Goal: Information Seeking & Learning: Check status

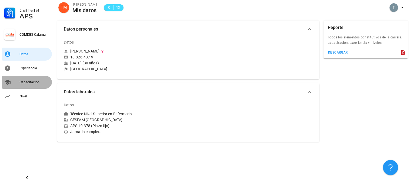
click at [35, 79] on div "Capacitación" at bounding box center [34, 82] width 30 height 9
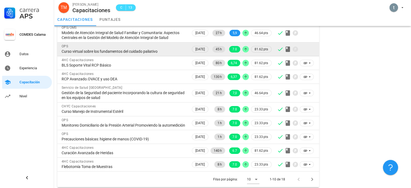
scroll to position [66, 0]
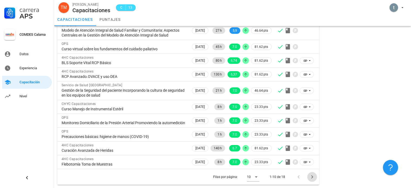
click at [312, 178] on icon "Página siguiente" at bounding box center [312, 176] width 6 height 6
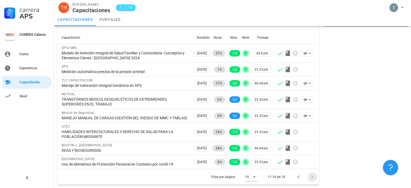
scroll to position [38, 0]
click at [118, 180] on div "Filas por página: 10 11-18 de 18" at bounding box center [188, 177] width 262 height 16
click at [301, 176] on icon "Página anterior" at bounding box center [298, 176] width 6 height 6
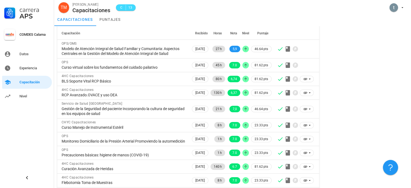
scroll to position [0, 0]
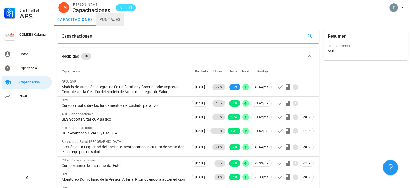
click at [106, 20] on link "puntajes" at bounding box center [110, 19] width 28 height 13
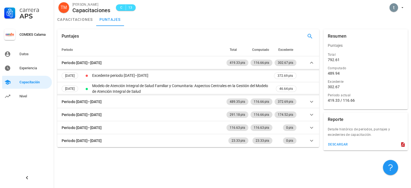
drag, startPoint x: 341, startPoint y: 102, endPoint x: 350, endPoint y: 102, distance: 8.6
click at [350, 102] on div "419.33 / 116.66" at bounding box center [366, 100] width 76 height 5
click at [366, 109] on div "Total 792.61 Computado 489.94 Excedente 302.67 Periodo actual 419.33 / 116.66" at bounding box center [365, 80] width 86 height 58
click at [40, 68] on div "Experiencia" at bounding box center [34, 68] width 30 height 4
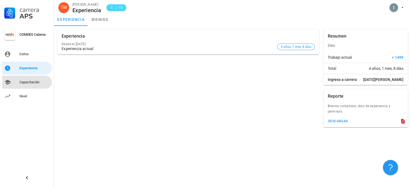
click at [40, 79] on div "Capacitación" at bounding box center [34, 82] width 30 height 9
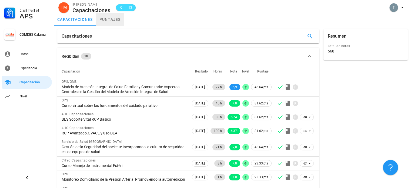
click at [104, 19] on link "puntajes" at bounding box center [110, 19] width 28 height 13
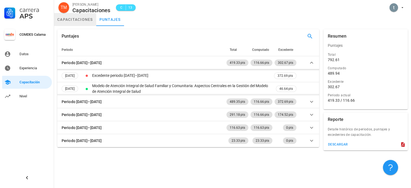
click at [83, 18] on link "capacitaciones" at bounding box center [75, 19] width 42 height 13
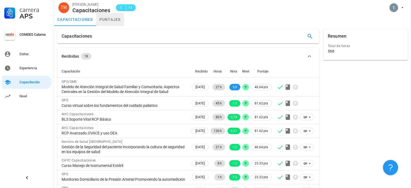
click at [123, 21] on link "puntajes" at bounding box center [110, 19] width 28 height 13
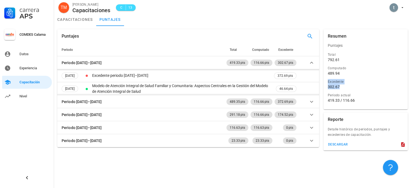
drag, startPoint x: 327, startPoint y: 85, endPoint x: 345, endPoint y: 87, distance: 17.4
click at [345, 87] on div "Total 792.61 Computado 489.94 Excedente 302.67 Periodo actual 419.33 / 116.66" at bounding box center [365, 80] width 86 height 58
click at [369, 82] on div "Excedente" at bounding box center [366, 81] width 76 height 5
drag, startPoint x: 341, startPoint y: 87, endPoint x: 326, endPoint y: 87, distance: 14.6
click at [327, 87] on div "Excedente 302.67" at bounding box center [366, 85] width 78 height 14
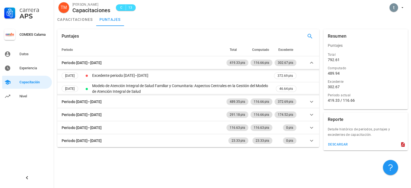
click at [365, 76] on div "Computado 489.94" at bounding box center [366, 71] width 78 height 14
click at [36, 59] on link "Datos" at bounding box center [27, 54] width 50 height 13
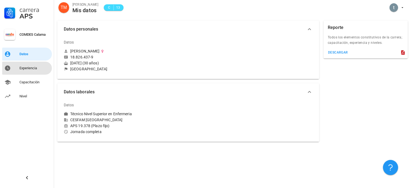
click at [29, 66] on div "Experiencia" at bounding box center [34, 68] width 30 height 4
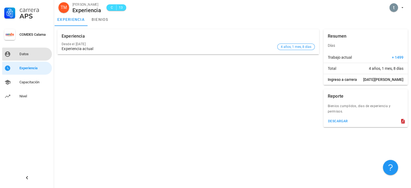
click at [21, 52] on div "Datos" at bounding box center [34, 54] width 30 height 9
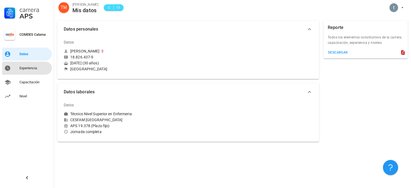
click at [35, 63] on link "Experiencia" at bounding box center [27, 68] width 50 height 13
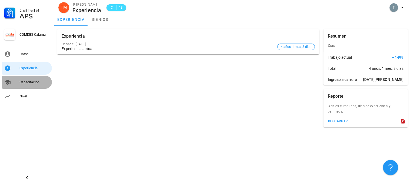
click at [28, 79] on div "Capacitación" at bounding box center [34, 82] width 30 height 9
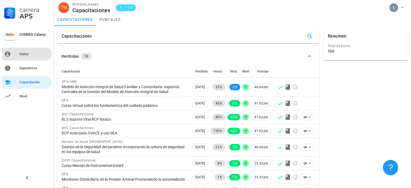
click at [29, 59] on link "Datos" at bounding box center [27, 54] width 50 height 13
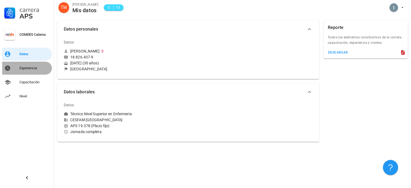
click at [28, 69] on div "Experiencia" at bounding box center [34, 68] width 30 height 4
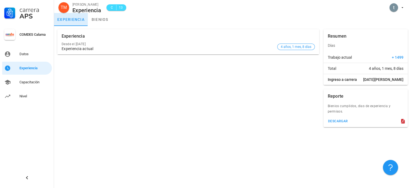
click at [81, 16] on link "experiencia" at bounding box center [71, 19] width 34 height 13
click at [98, 20] on link "bienios" at bounding box center [100, 19] width 24 height 13
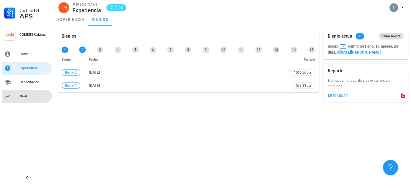
click at [31, 94] on div "Nivel" at bounding box center [34, 96] width 30 height 4
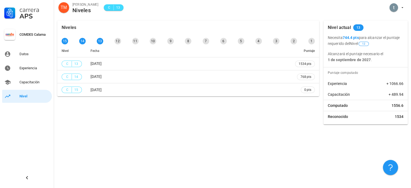
click at [348, 130] on div "Niveles 15 14 13 12 11 10 9 8 7 6 5 4 3 2 1 Nivel Fecha Puntaje C 13 [DATE] 153…" at bounding box center [232, 102] width 357 height 170
drag, startPoint x: 388, startPoint y: 85, endPoint x: 402, endPoint y: 85, distance: 14.6
click at [402, 85] on span "+ 1066.66" at bounding box center [394, 83] width 17 height 5
click at [402, 94] on span "+ 489.94" at bounding box center [395, 94] width 15 height 5
drag, startPoint x: 326, startPoint y: 60, endPoint x: 378, endPoint y: 61, distance: 51.9
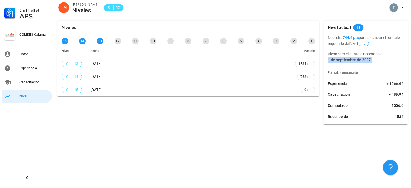
click at [378, 61] on div "Necesita 744.4 pts para alcanzar el puntaje requerido del Nivel 12 Alcanzará el…" at bounding box center [365, 49] width 84 height 28
click at [27, 83] on div "Capacitación" at bounding box center [34, 82] width 30 height 4
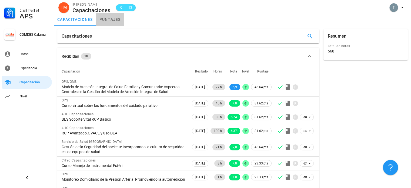
click at [110, 20] on link "puntajes" at bounding box center [110, 19] width 28 height 13
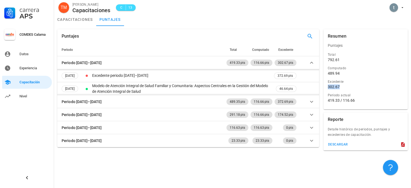
drag, startPoint x: 341, startPoint y: 85, endPoint x: 325, endPoint y: 89, distance: 16.6
click at [325, 89] on div "Total 792.61 Computado 489.94 Excedente 302.67 Periodo actual 419.33 / 116.66" at bounding box center [365, 80] width 86 height 58
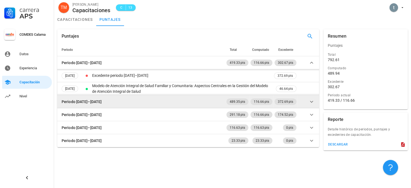
click at [306, 102] on td at bounding box center [308, 101] width 22 height 13
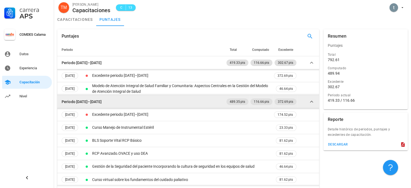
click at [310, 101] on icon at bounding box center [311, 101] width 6 height 6
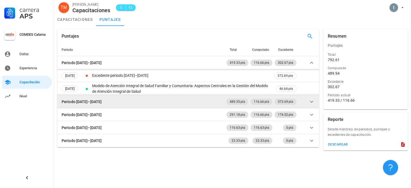
click at [310, 101] on icon at bounding box center [311, 101] width 3 height 2
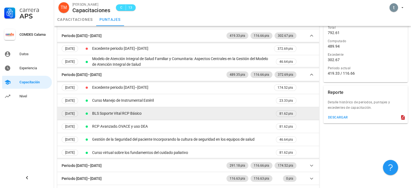
scroll to position [40, 0]
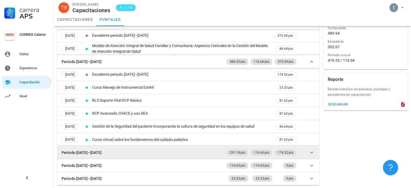
click at [315, 154] on td at bounding box center [308, 152] width 22 height 13
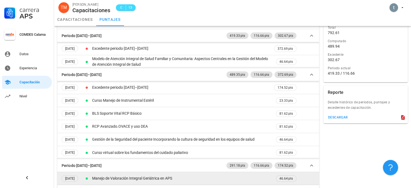
scroll to position [54, 0]
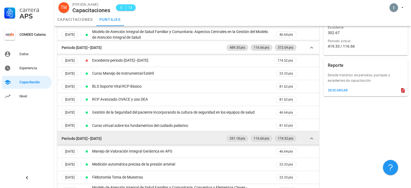
click at [311, 137] on icon at bounding box center [311, 138] width 6 height 6
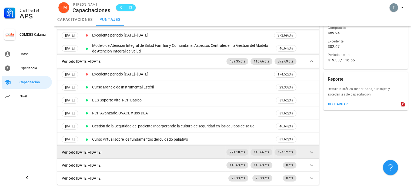
scroll to position [40, 0]
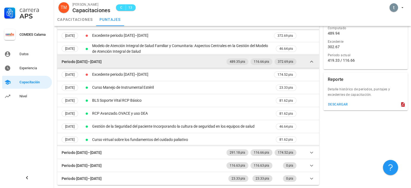
click at [308, 61] on icon at bounding box center [311, 61] width 6 height 6
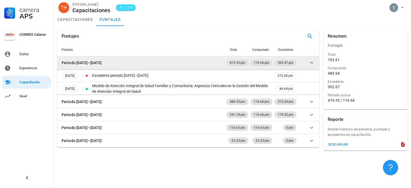
click at [312, 63] on icon at bounding box center [311, 63] width 3 height 2
